Goal: Transaction & Acquisition: Purchase product/service

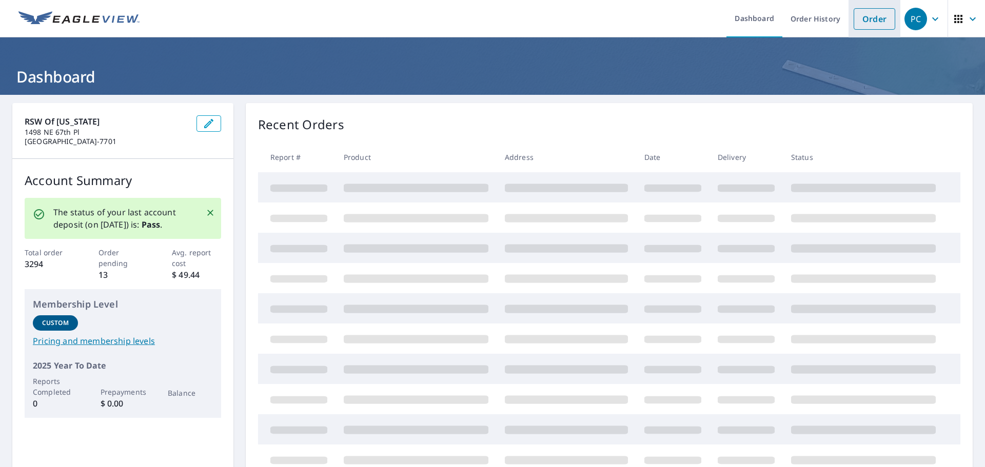
click at [870, 18] on link "Order" at bounding box center [874, 19] width 42 height 22
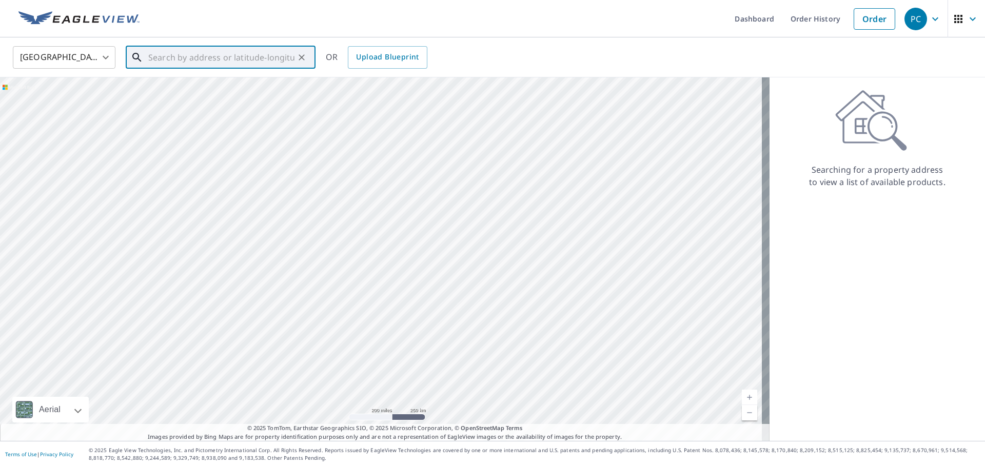
click at [221, 59] on input "text" at bounding box center [221, 57] width 146 height 29
click at [170, 101] on p "[PERSON_NAME], IA 50244" at bounding box center [226, 98] width 161 height 10
type input "[STREET_ADDRESS][PERSON_NAME]"
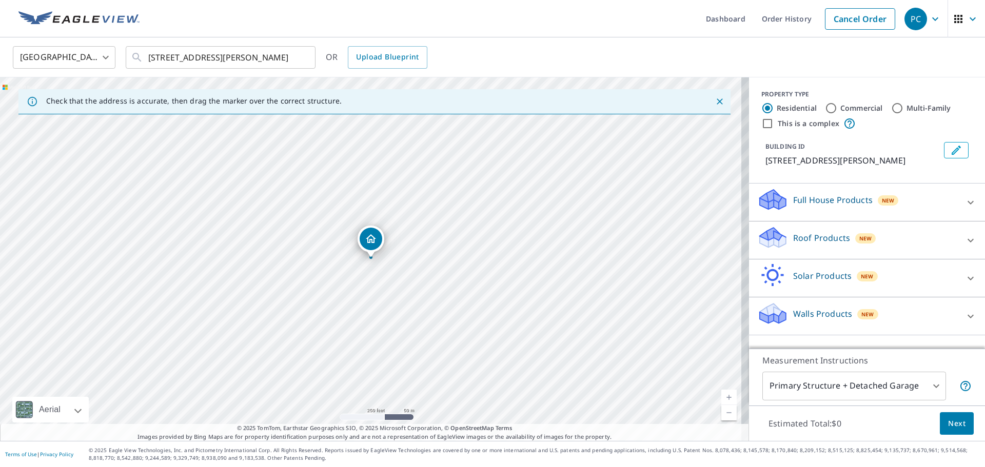
click at [820, 314] on p "Walls Products" at bounding box center [822, 314] width 59 height 12
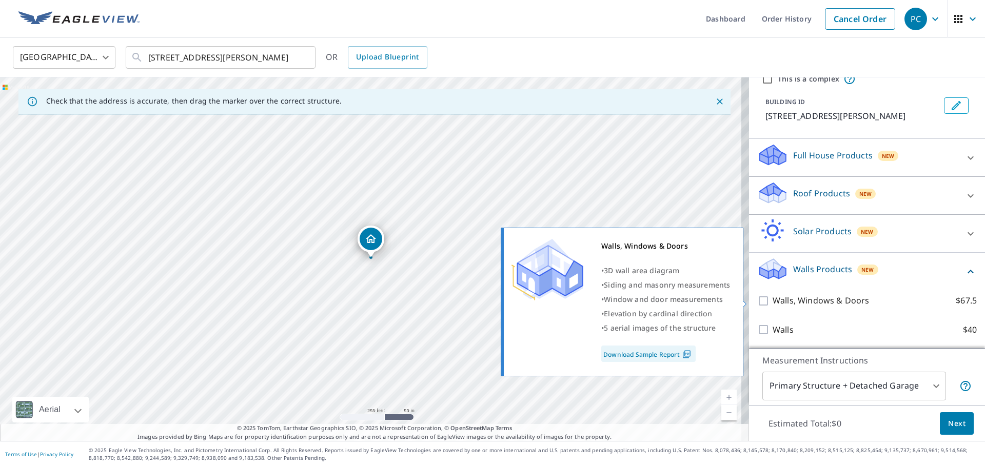
click at [757, 301] on input "Walls, Windows & Doors $67.5" at bounding box center [764, 301] width 15 height 12
checkbox input "true"
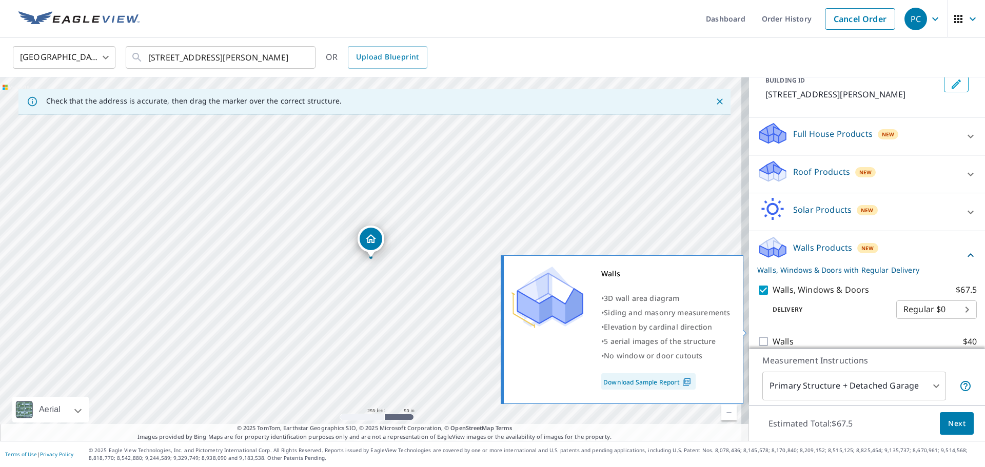
scroll to position [78, 0]
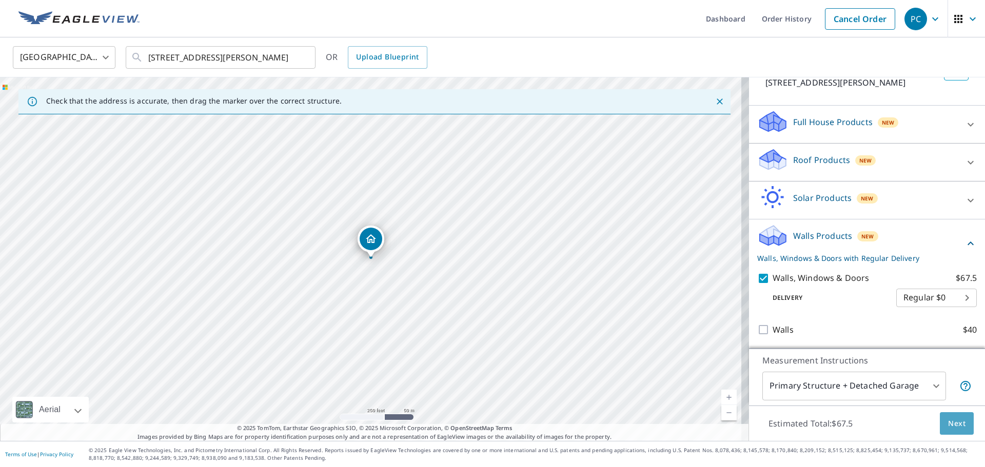
click at [948, 425] on span "Next" at bounding box center [956, 424] width 17 height 13
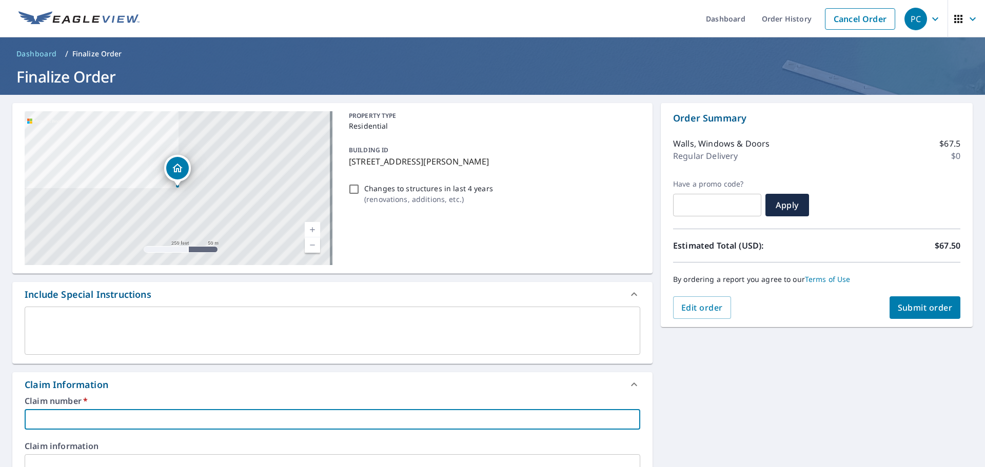
click at [109, 417] on input "text" at bounding box center [332, 419] width 615 height 21
type input "Austin"
click at [910, 311] on span "Submit order" at bounding box center [925, 307] width 55 height 11
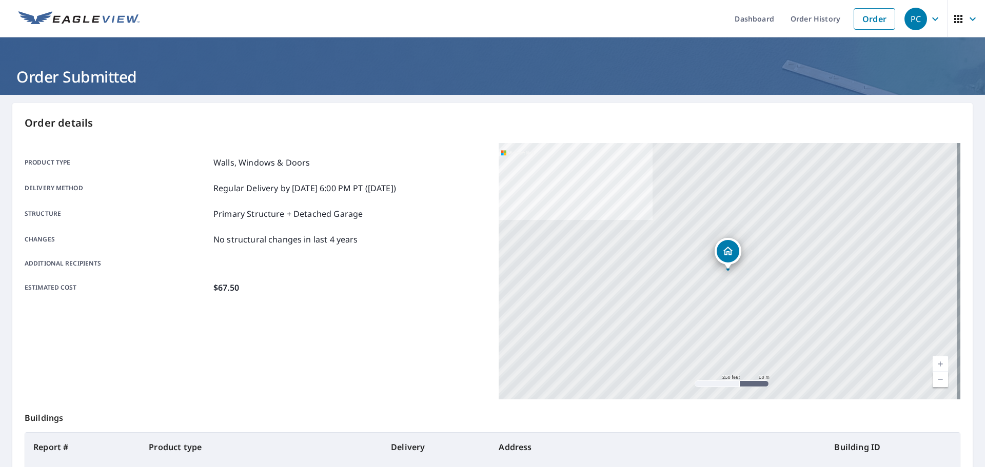
drag, startPoint x: 349, startPoint y: 146, endPoint x: 361, endPoint y: 144, distance: 11.6
click at [351, 146] on div "Product type Walls, Windows & Doors Delivery method Regular Delivery by [DATE] …" at bounding box center [256, 225] width 462 height 164
